Goal: Check status: Check status

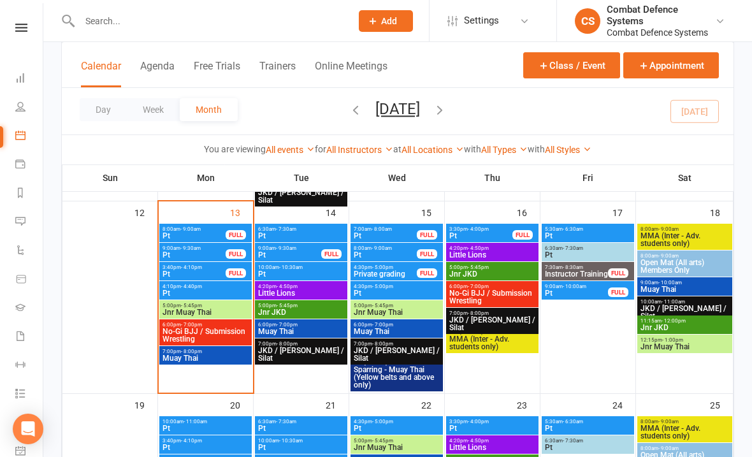
scroll to position [514, 0]
click at [193, 347] on div "7:00pm - 8:00pm Muay Thai" at bounding box center [205, 356] width 92 height 18
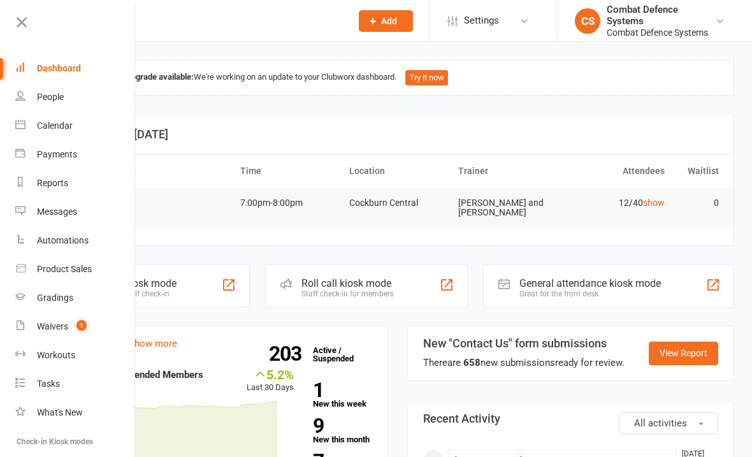
click at [33, 121] on link "Calendar" at bounding box center [75, 126] width 120 height 29
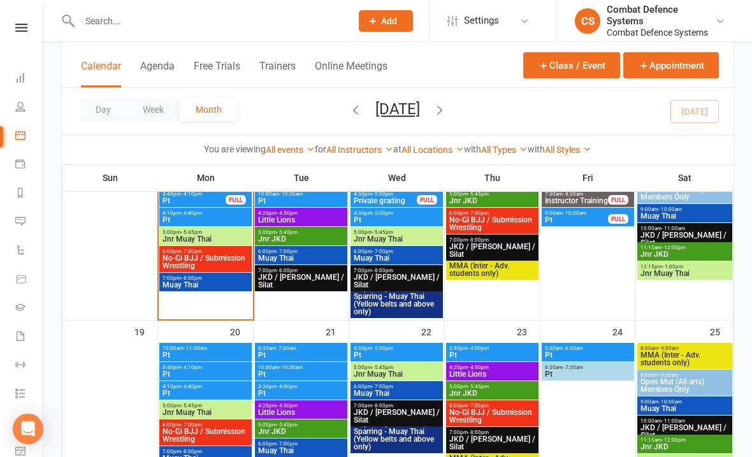
scroll to position [506, 0]
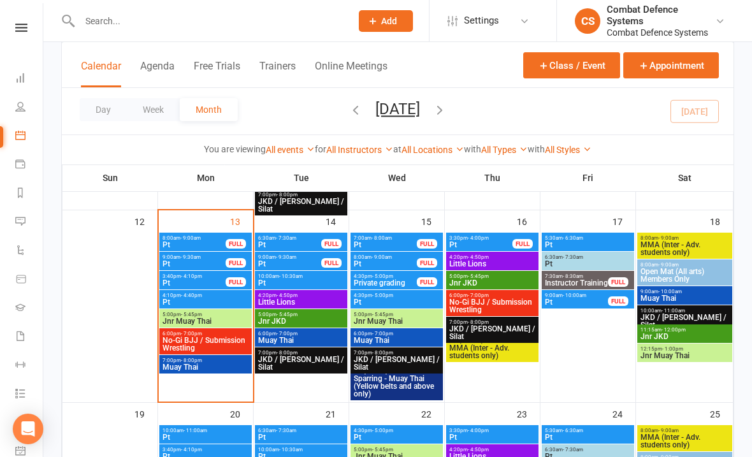
click at [188, 347] on span "No-Gi BJJ / Submission Wrestling" at bounding box center [205, 344] width 87 height 15
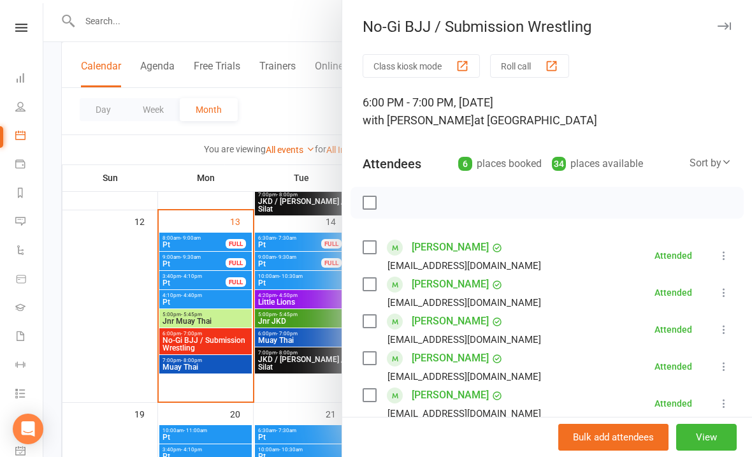
click at [183, 365] on div at bounding box center [397, 228] width 709 height 457
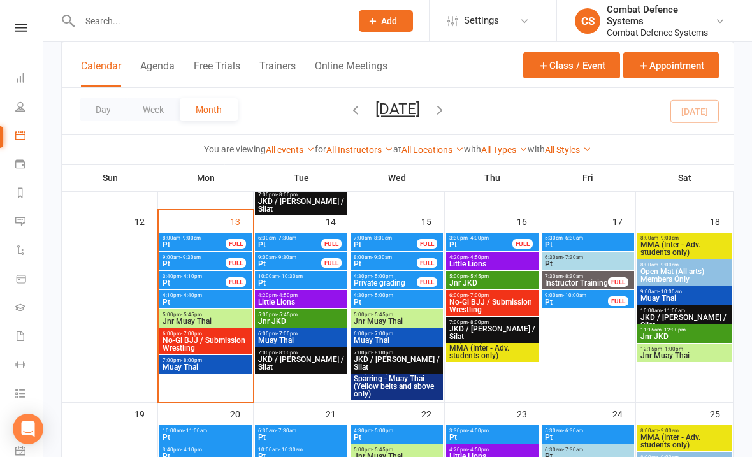
click at [179, 354] on div "6:00pm - 7:00pm No-Gi BJJ / Submission Wrestling" at bounding box center [205, 341] width 92 height 26
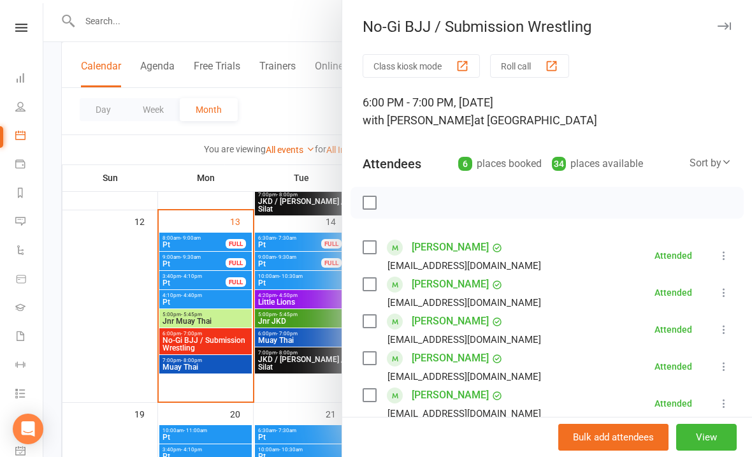
click at [189, 360] on div at bounding box center [397, 228] width 709 height 457
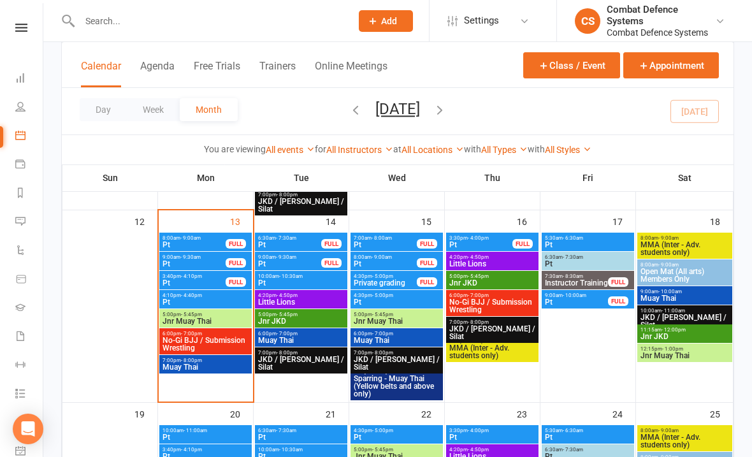
click at [209, 367] on span "Muay Thai" at bounding box center [205, 367] width 87 height 8
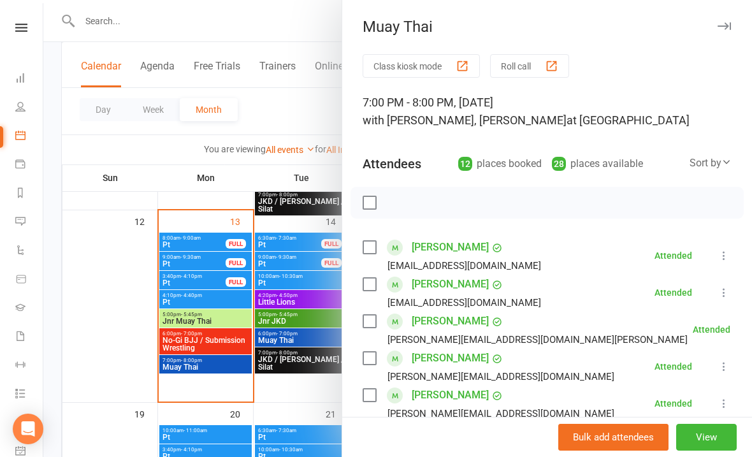
scroll to position [0, 0]
click at [696, 15] on div "Muay Thai Class kiosk mode Roll call 7:00 PM - 8:00 PM, Monday, October, 13, 20…" at bounding box center [547, 228] width 411 height 457
click at [698, 37] on div "Muay Thai Class kiosk mode Roll call 7:00 PM - 8:00 PM, Monday, October, 13, 20…" at bounding box center [547, 228] width 411 height 457
click at [720, 40] on div "Muay Thai Class kiosk mode Roll call 7:00 PM - 8:00 PM, Monday, October, 13, 20…" at bounding box center [547, 228] width 411 height 457
click at [97, 342] on div at bounding box center [397, 228] width 709 height 457
